Goal: Use online tool/utility: Utilize a website feature to perform a specific function

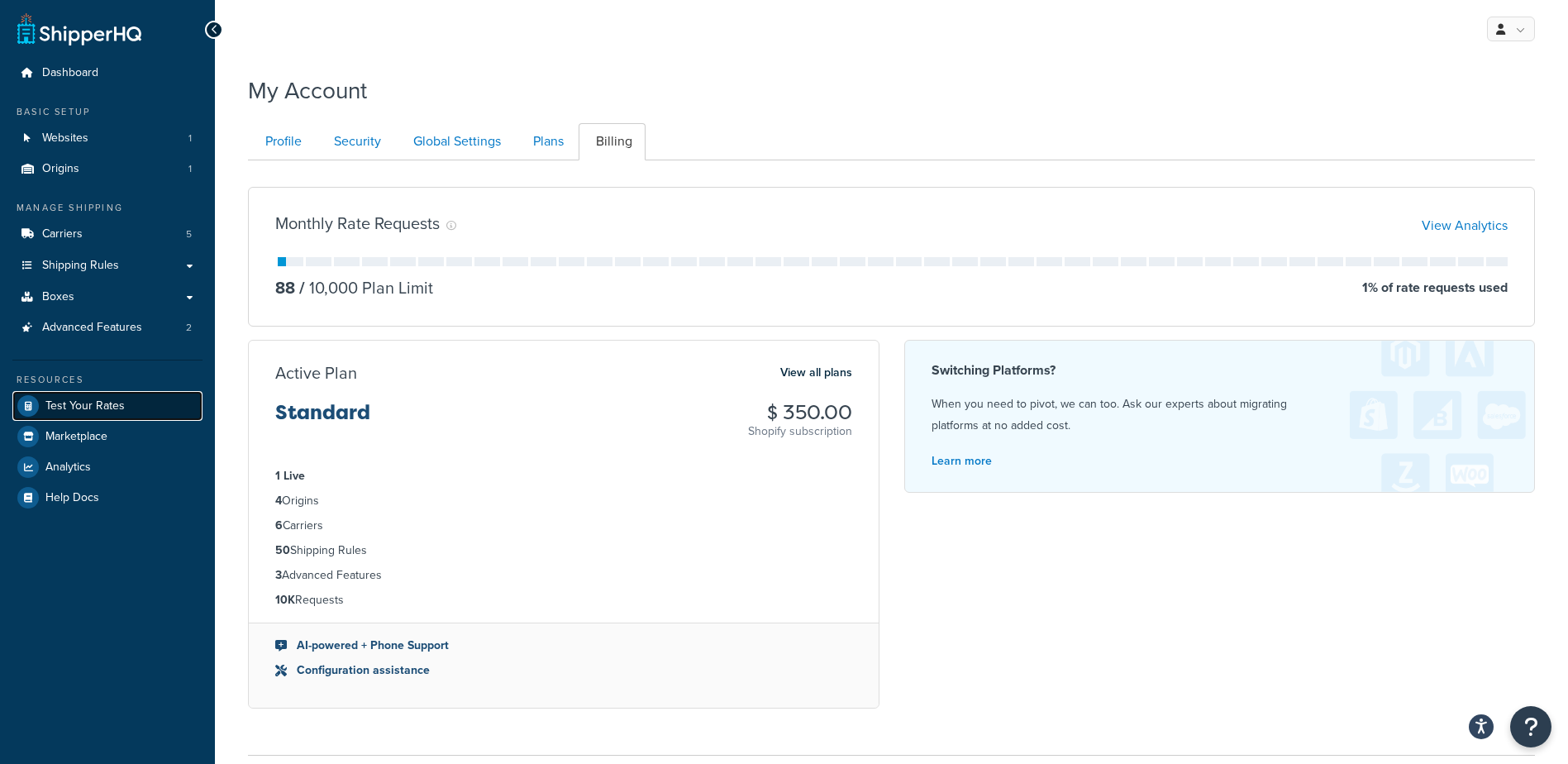
click at [97, 411] on span "Test Your Rates" at bounding box center [85, 406] width 79 height 14
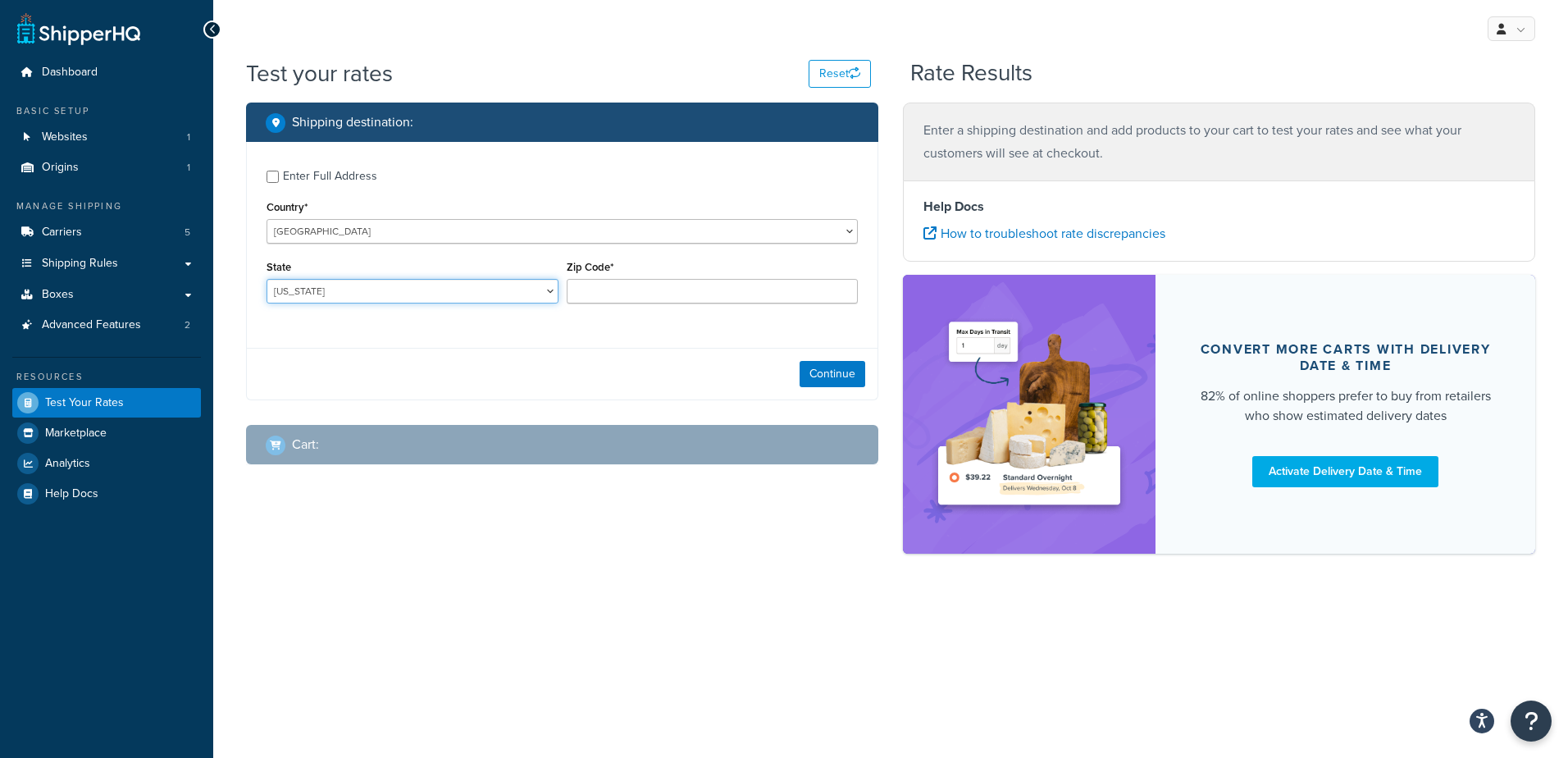
click at [441, 292] on select "[US_STATE] [US_STATE] [US_STATE] [US_STATE] [US_STATE] Armed Forces Americas Ar…" at bounding box center [412, 291] width 292 height 24
select select "NY"
click at [266, 279] on select "[US_STATE] [US_STATE] [US_STATE] [US_STATE] [US_STATE] Armed Forces Americas Ar…" at bounding box center [412, 291] width 292 height 24
click at [616, 287] on input "Zip Code*" at bounding box center [712, 291] width 292 height 24
type input "11710"
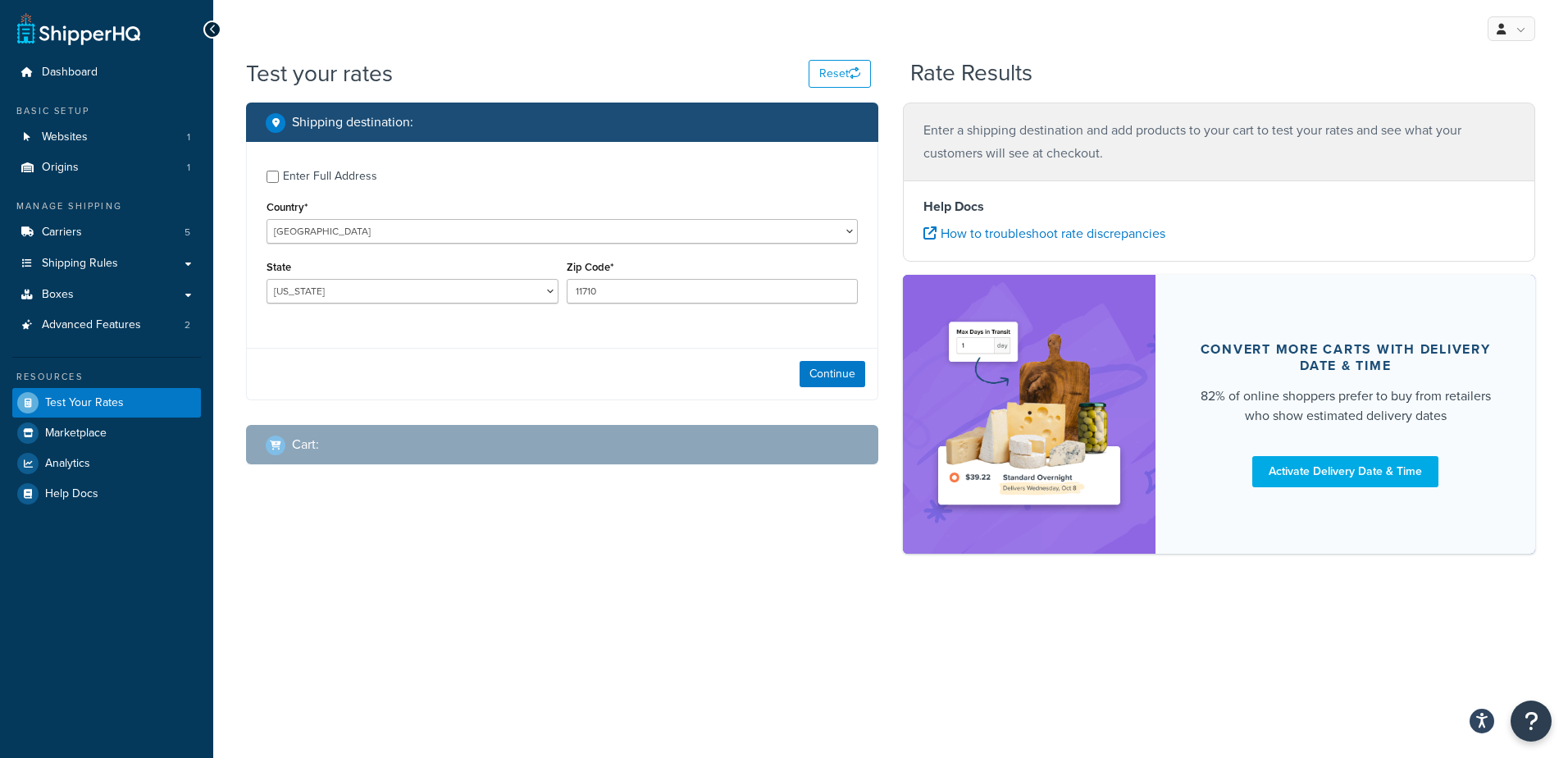
click at [501, 360] on div "Continue" at bounding box center [562, 373] width 631 height 51
drag, startPoint x: 836, startPoint y: 374, endPoint x: 823, endPoint y: 391, distance: 21.4
click at [837, 374] on button "Continue" at bounding box center [832, 373] width 66 height 26
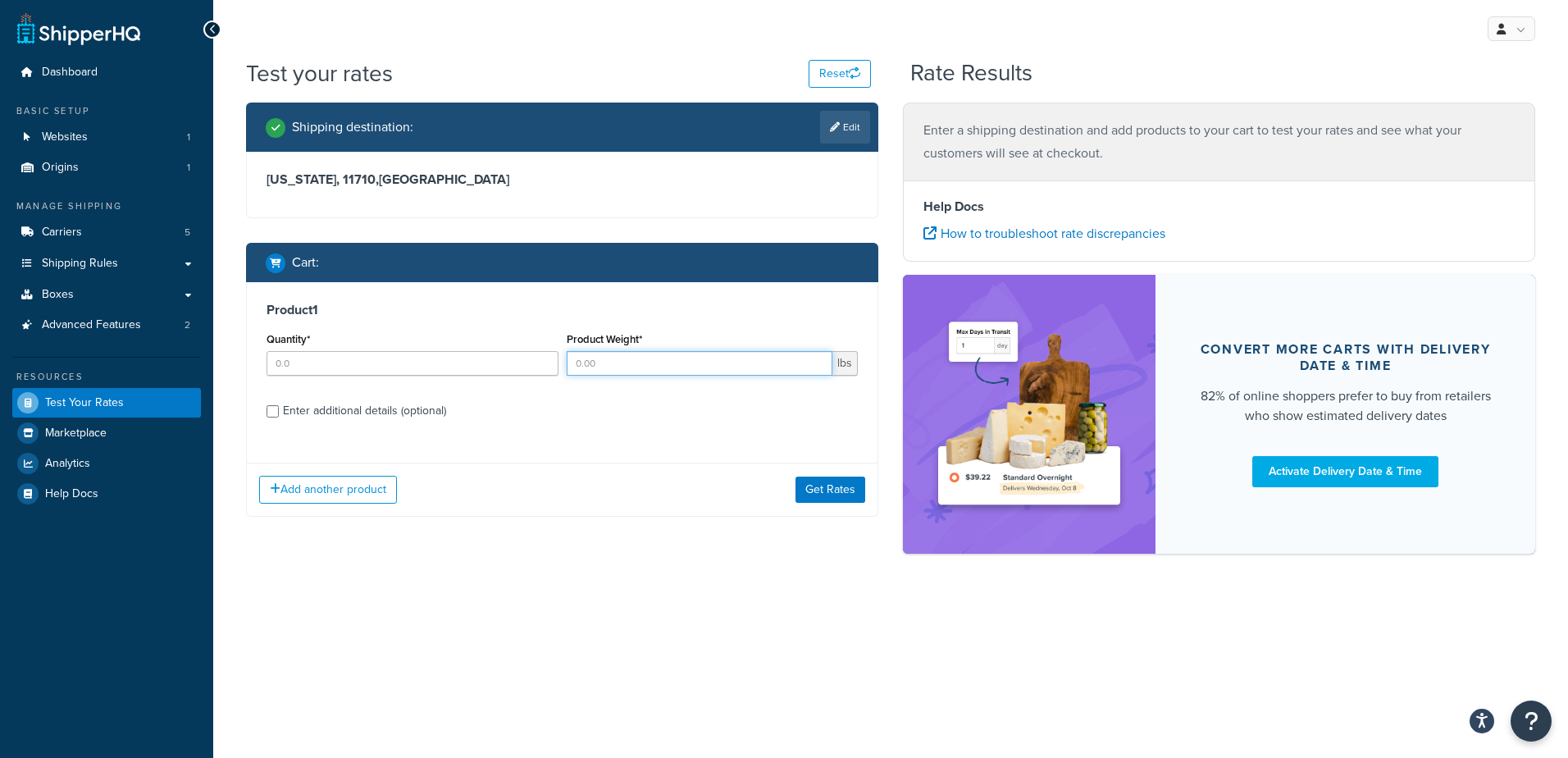
click at [613, 356] on input "Product Weight*" at bounding box center [700, 363] width 266 height 24
type input "100"
click at [447, 360] on input "Quantity*" at bounding box center [412, 363] width 292 height 24
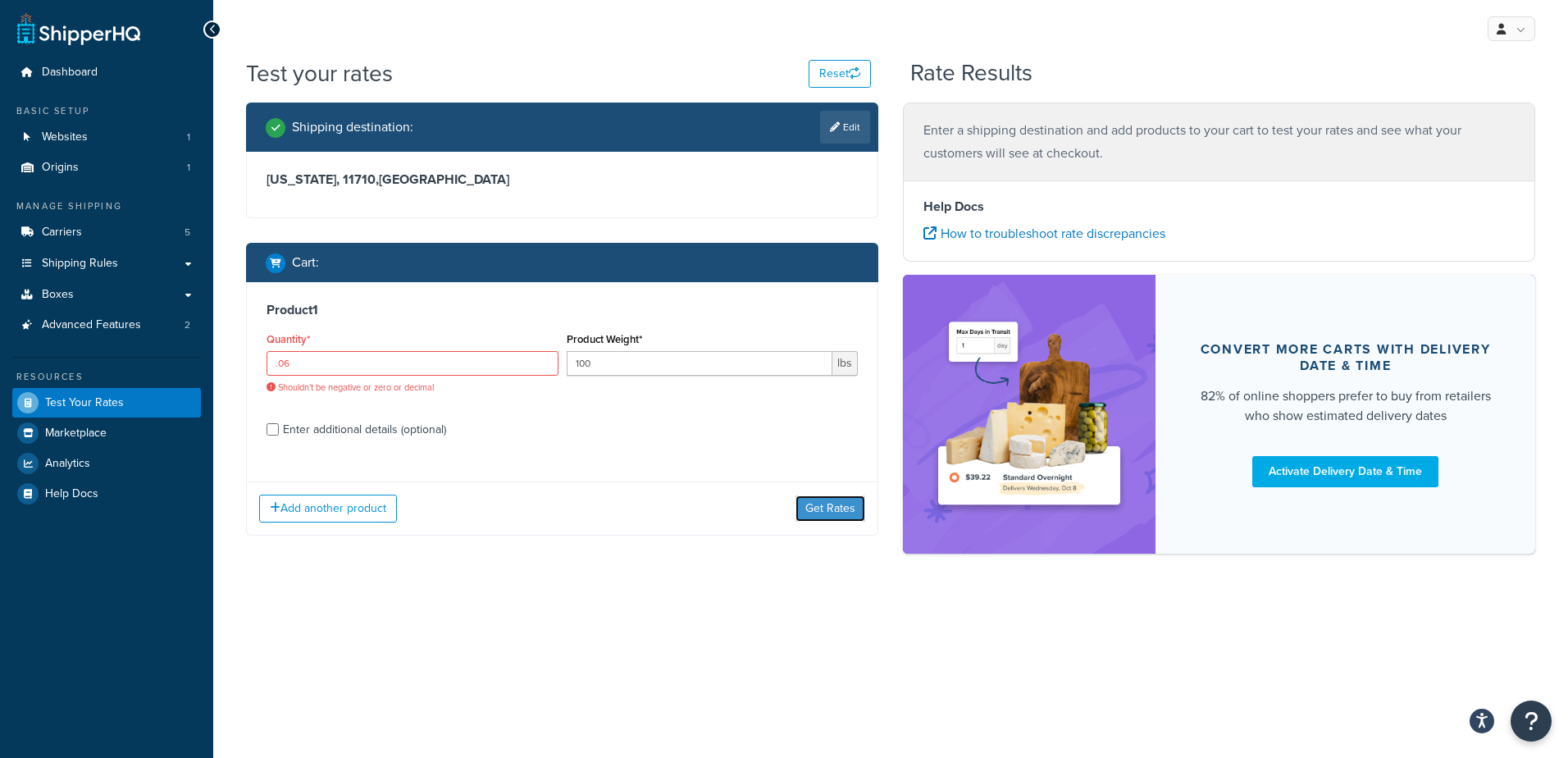
click at [823, 485] on div "Add another product Get Rates" at bounding box center [562, 508] width 631 height 53
click at [294, 365] on input ".06" at bounding box center [412, 363] width 292 height 24
drag, startPoint x: 294, startPoint y: 366, endPoint x: 253, endPoint y: 352, distance: 43.3
click at [253, 352] on div "Product 1 Quantity* .06 Shouldn't be negative or zero or decimal Product Weight…" at bounding box center [562, 375] width 631 height 186
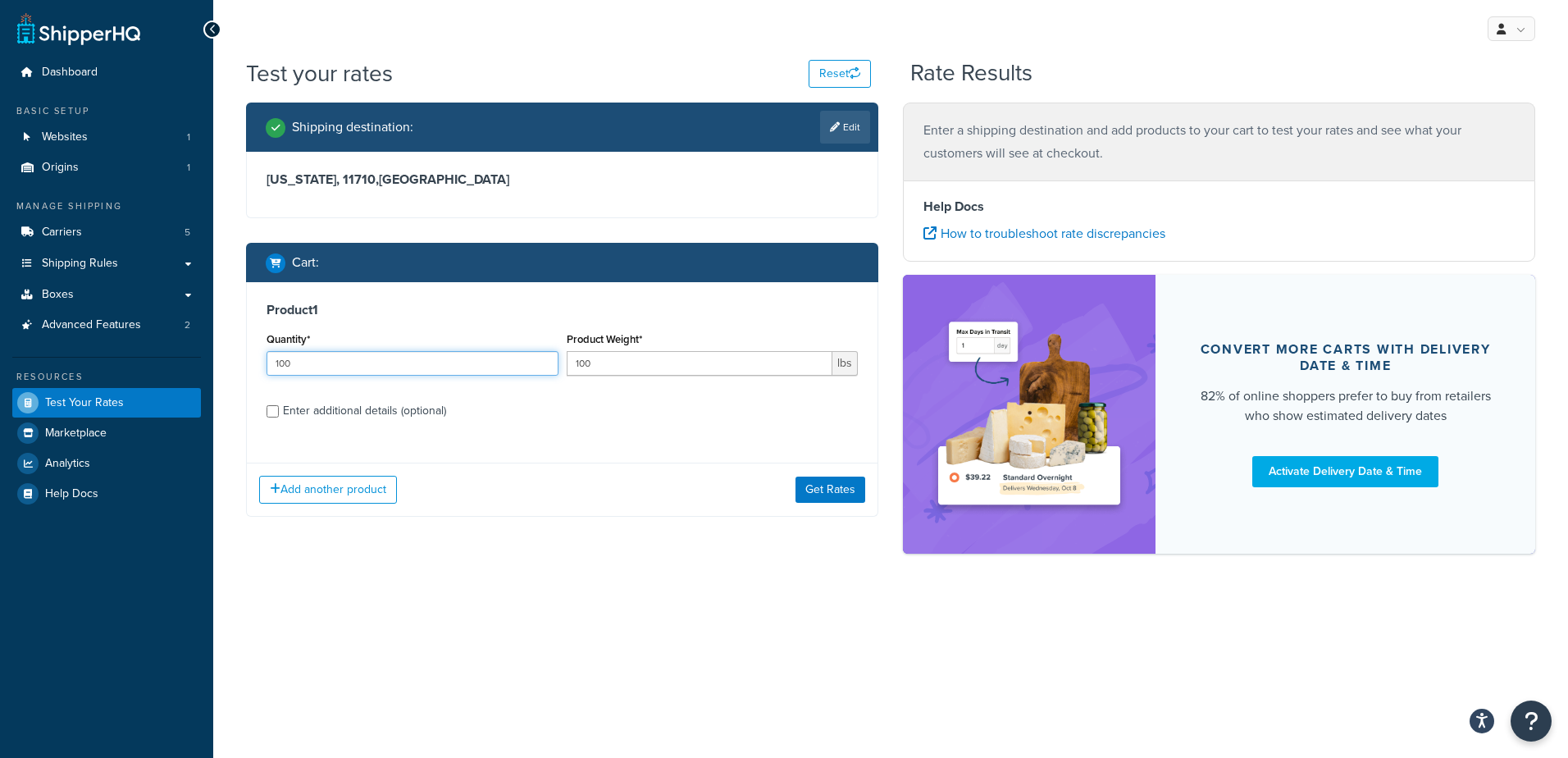
type input "100"
type input ".06"
click at [840, 482] on button "Get Rates" at bounding box center [830, 489] width 70 height 26
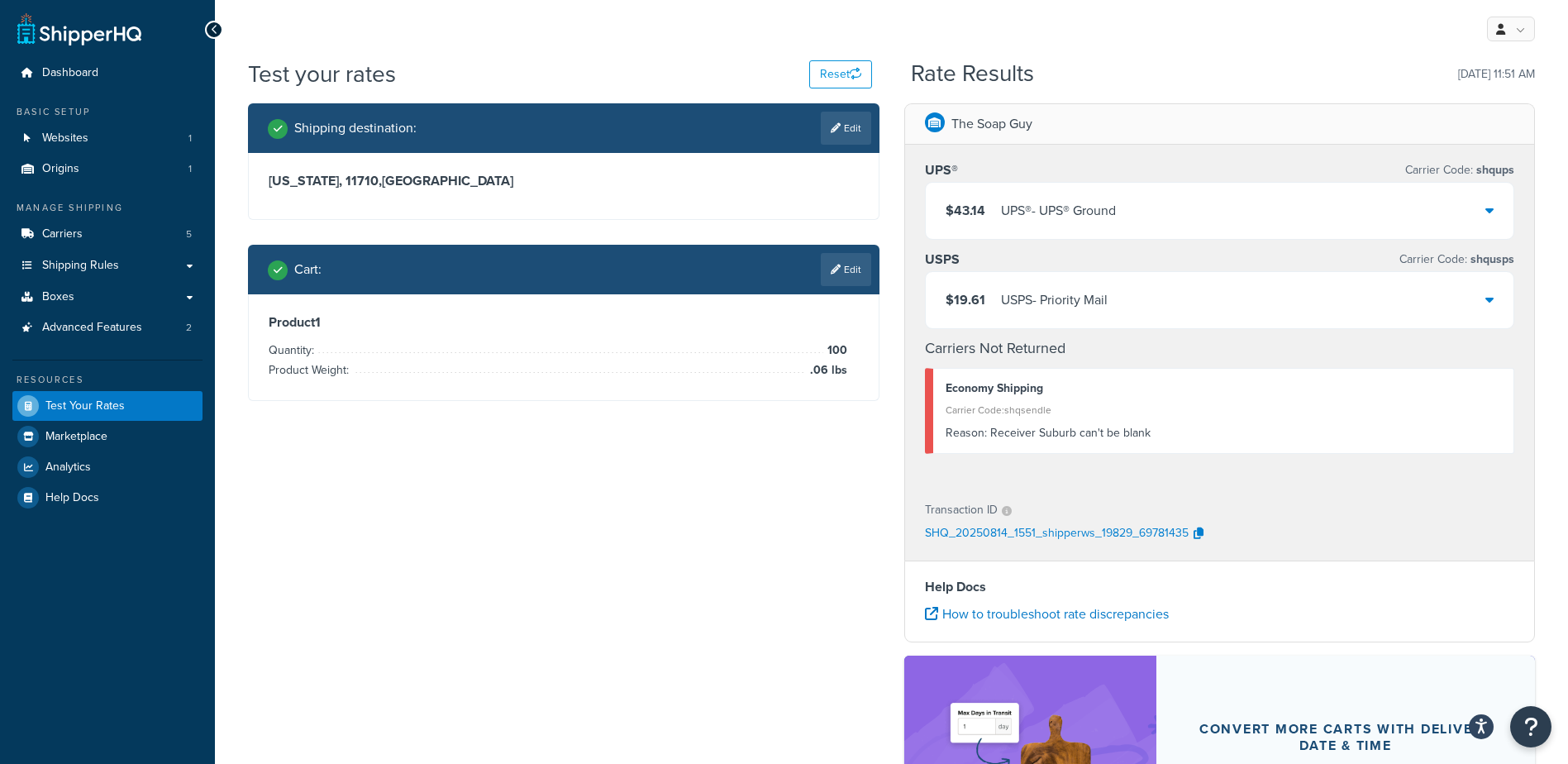
click at [1207, 203] on div "$43.14 UPS® - UPS® Ground" at bounding box center [1220, 211] width 588 height 56
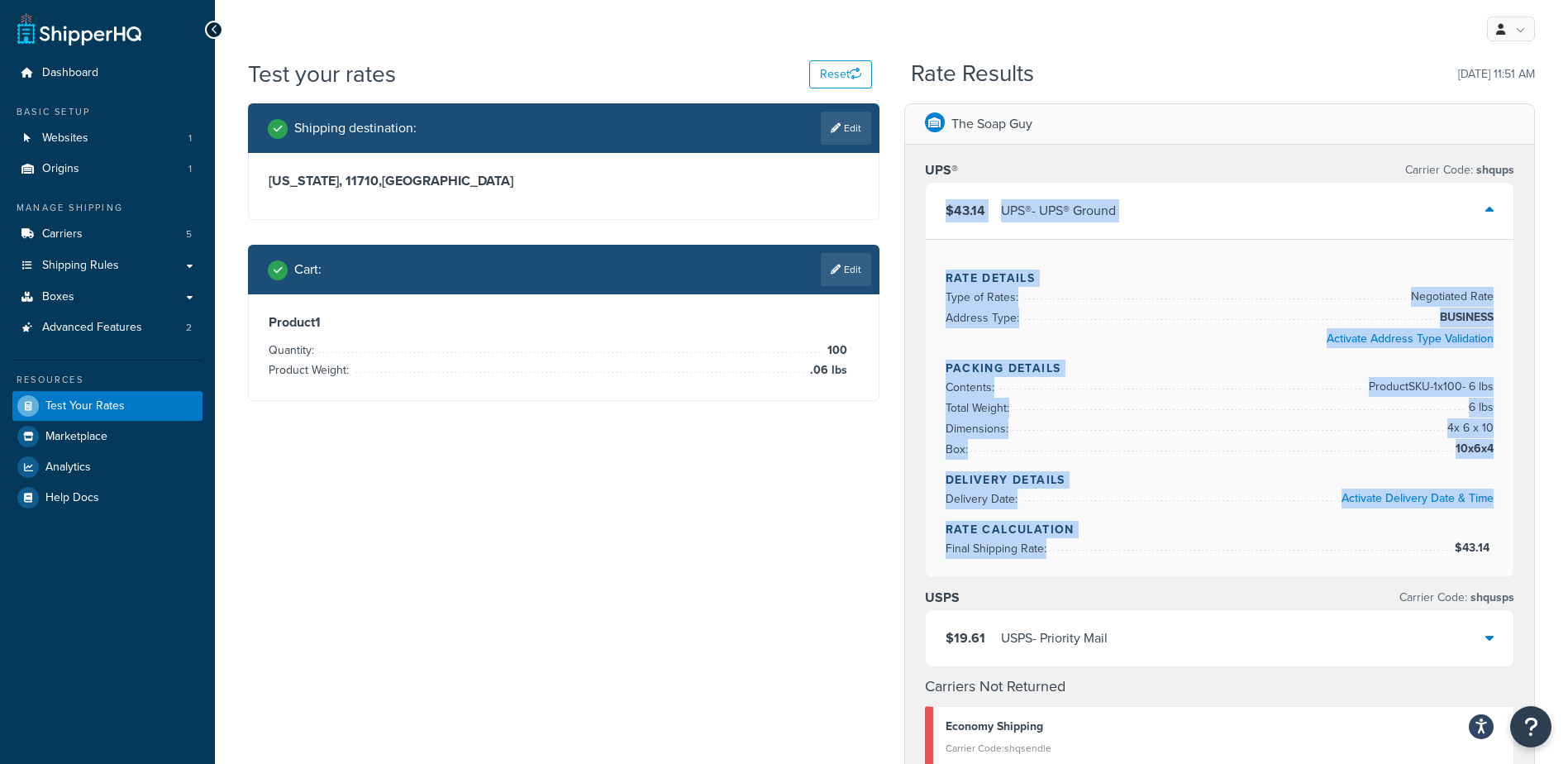
drag, startPoint x: 941, startPoint y: 197, endPoint x: 1511, endPoint y: 525, distance: 657.6
click at [1511, 525] on div "$43.14 UPS® - UPS® Ground Rate Details Type of Rates: Negotiated Rate Address T…" at bounding box center [1220, 379] width 590 height 396
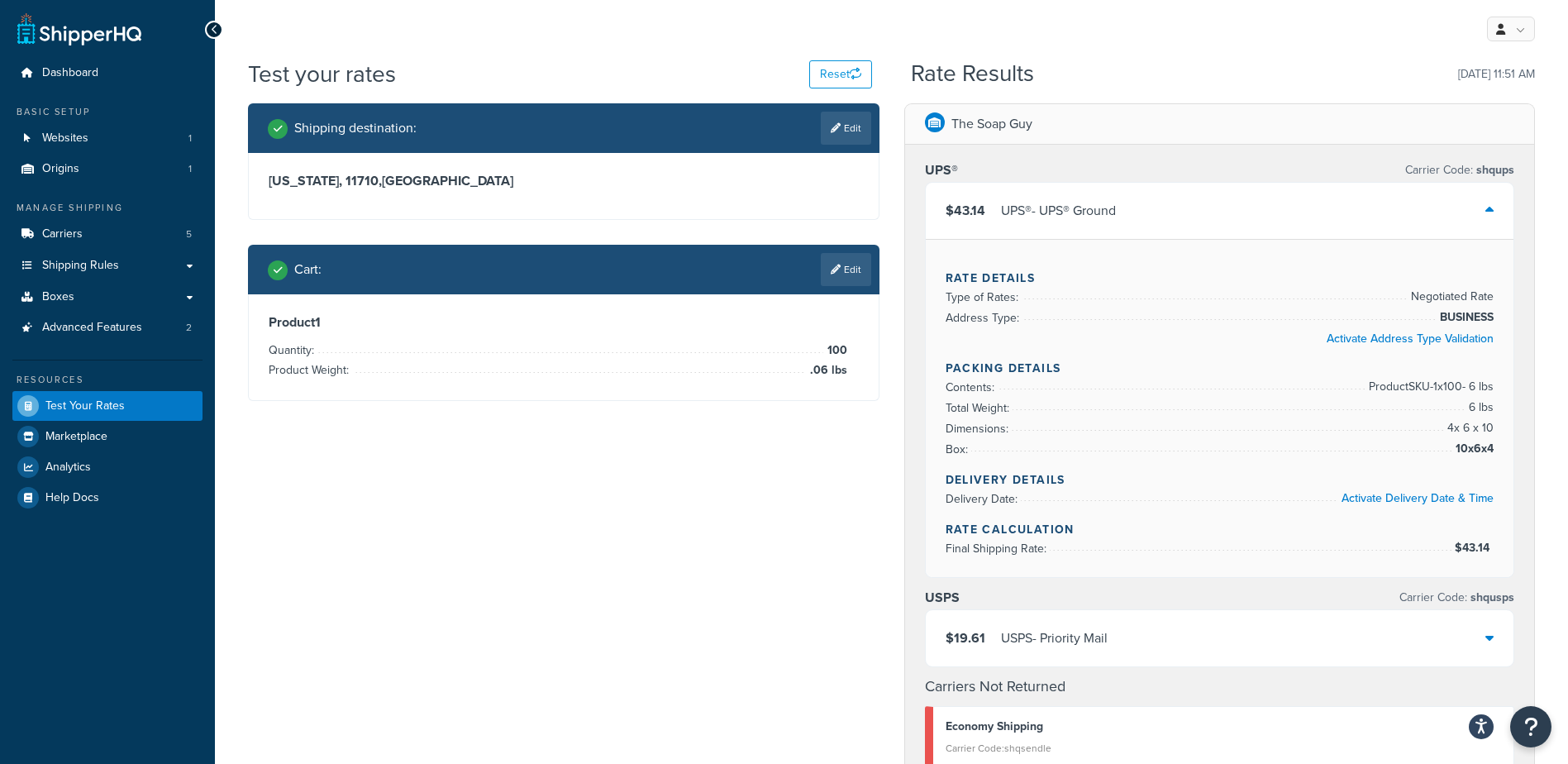
click at [688, 580] on div "Shipping destination : Edit [US_STATE], 11710 , [GEOGRAPHIC_DATA] Cart : Edit P…" at bounding box center [891, 695] width 1312 height 1184
click at [1489, 631] on icon at bounding box center [1490, 638] width 8 height 14
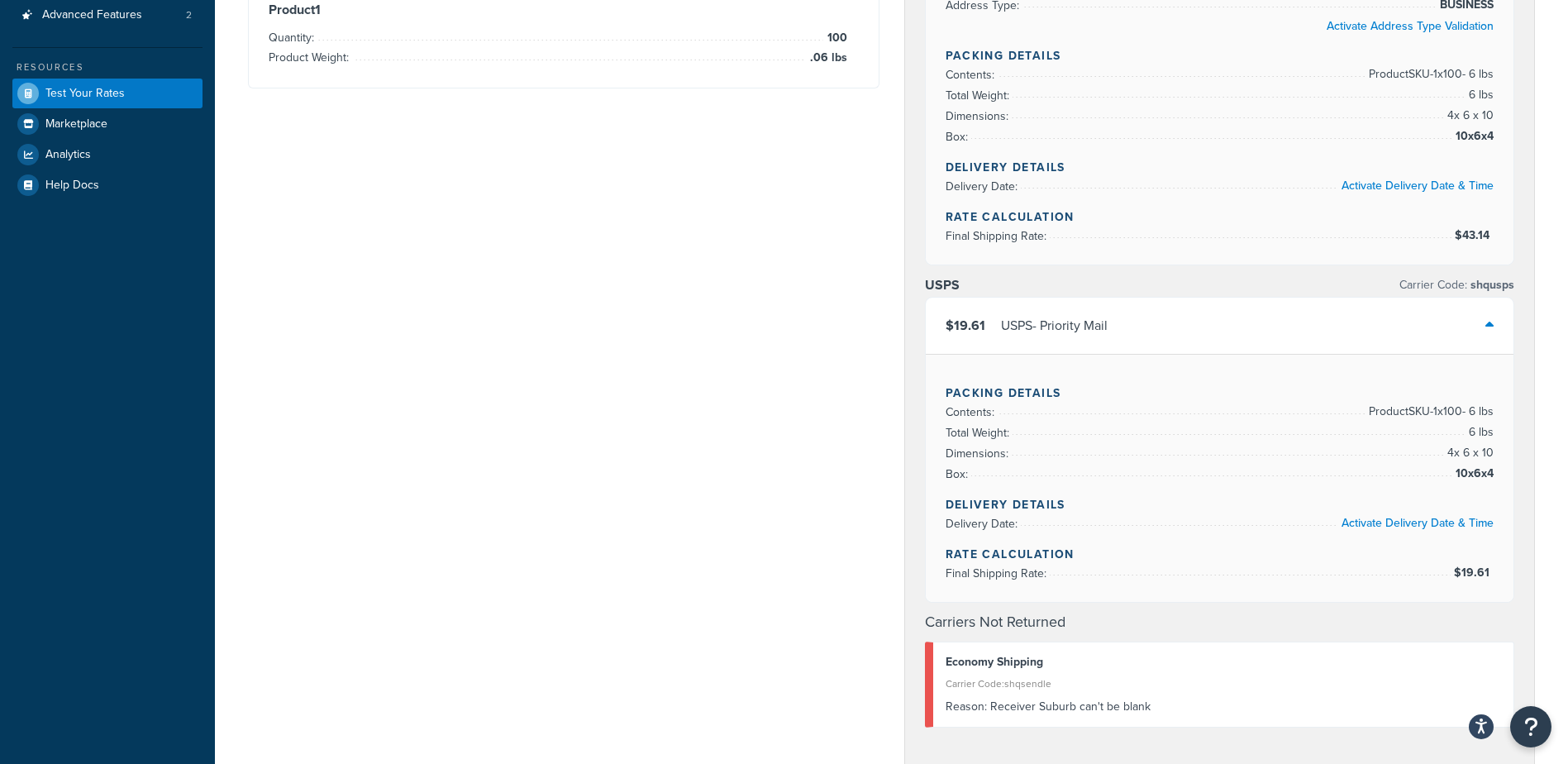
scroll to position [331, 0]
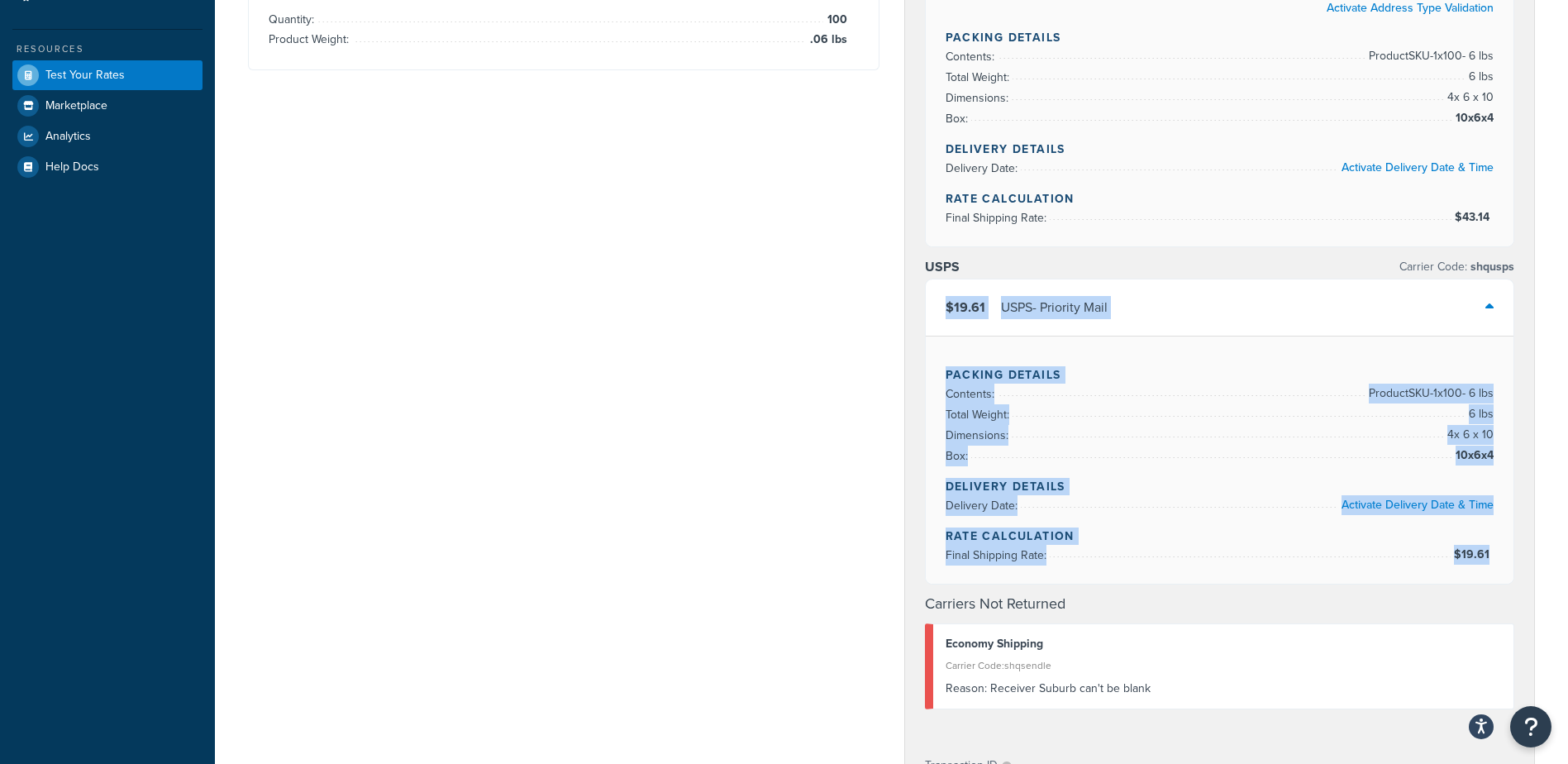
drag, startPoint x: 939, startPoint y: 285, endPoint x: 1489, endPoint y: 536, distance: 604.6
click at [1489, 536] on div "$19.61 USPS - Priority Mail Packing Details Contents: Product SKU-1 x 100 - 6 l…" at bounding box center [1220, 431] width 590 height 306
copy div "$19.61 USPS - Priority Mail Packing Details Contents: Product SKU-1 x 100 - 6 l…"
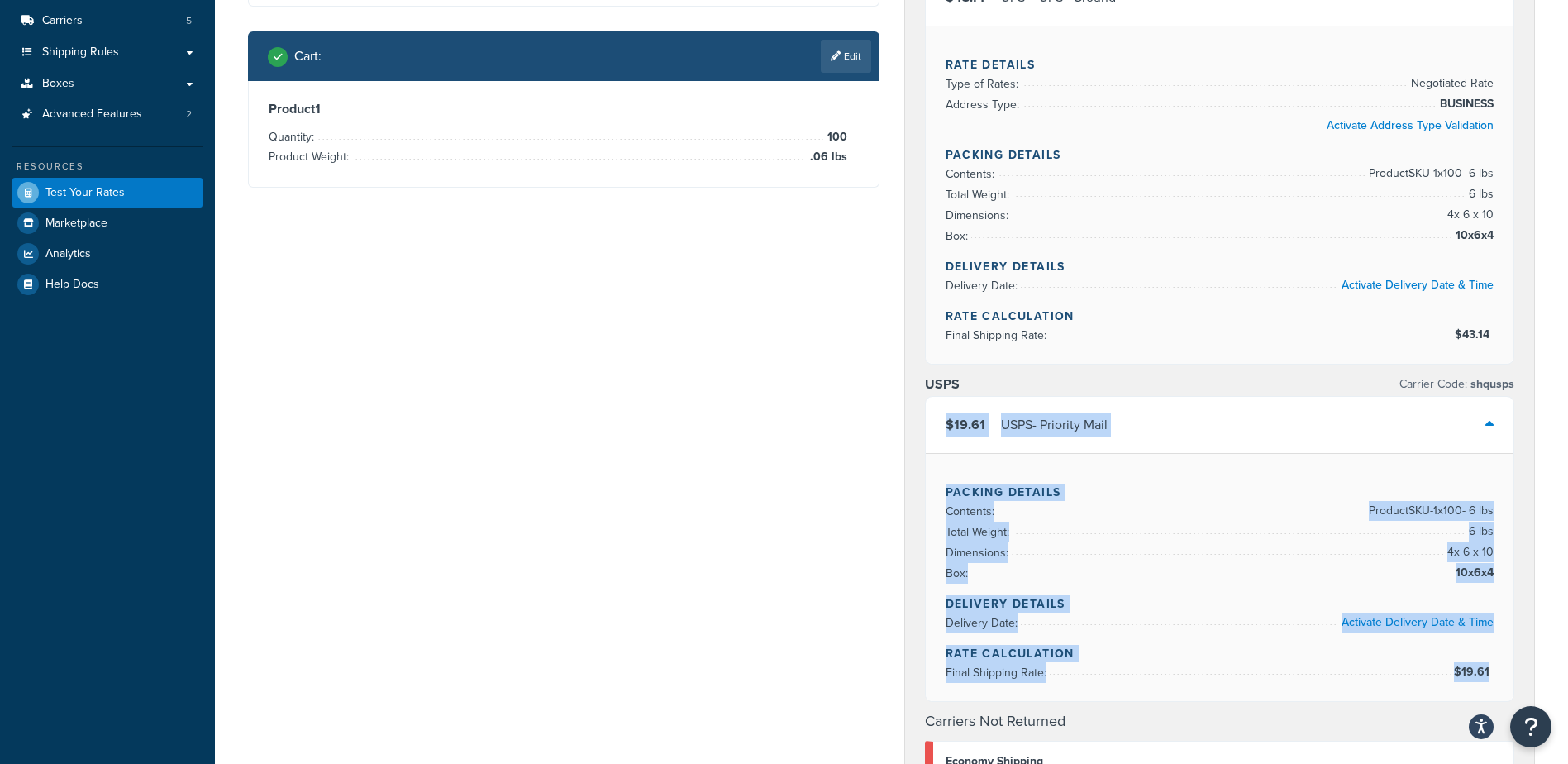
scroll to position [0, 0]
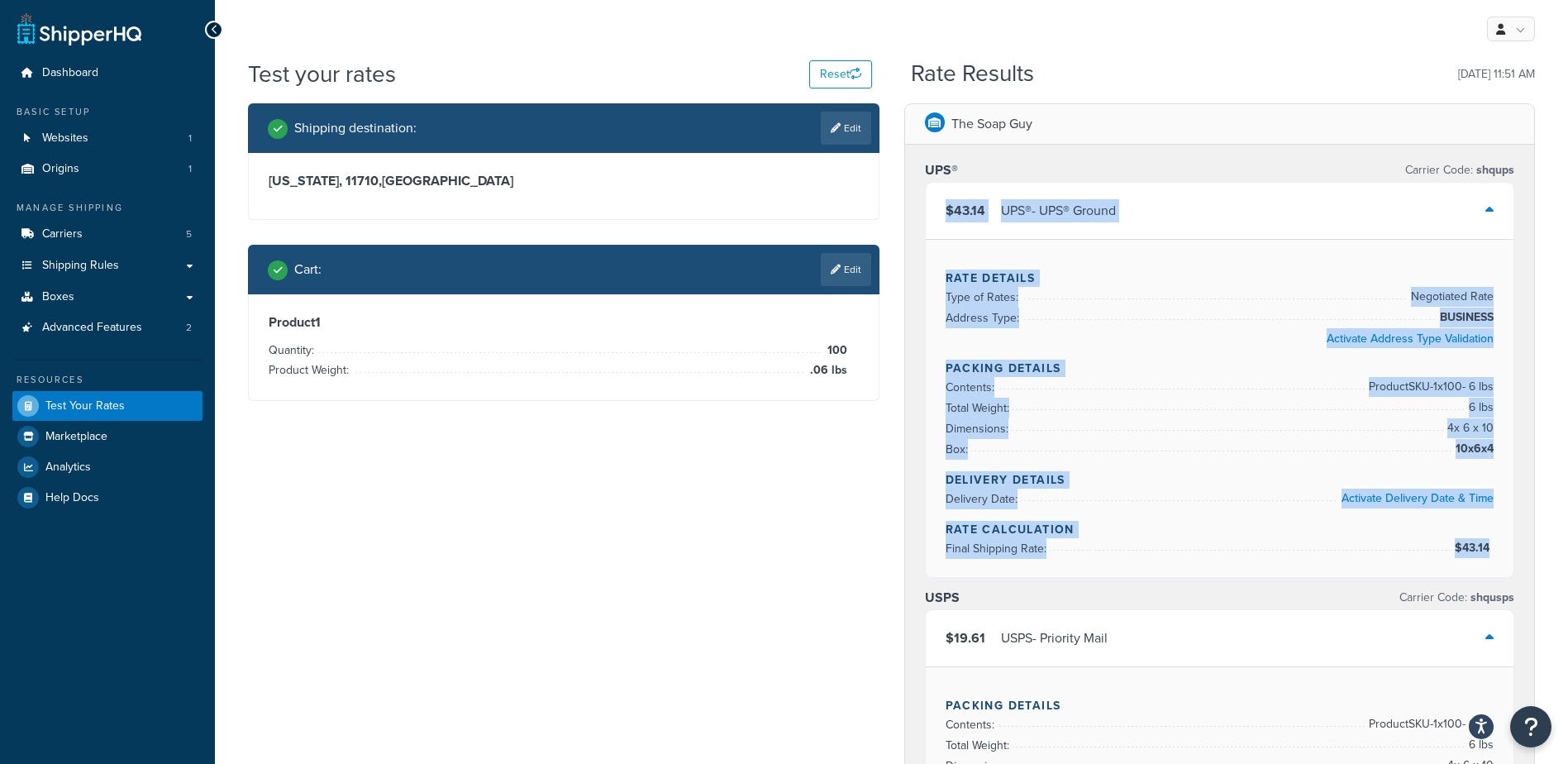
drag, startPoint x: 932, startPoint y: 204, endPoint x: 1488, endPoint y: 542, distance: 650.7
click at [1488, 542] on div "$43.14 UPS® - UPS® Ground Rate Details Type of Rates: Negotiated Rate Address T…" at bounding box center [1220, 379] width 590 height 396
copy div "$43.14 UPS® - UPS® Ground Rate Details Type of Rates: Negotiated Rate Address T…"
